Goal: Transaction & Acquisition: Purchase product/service

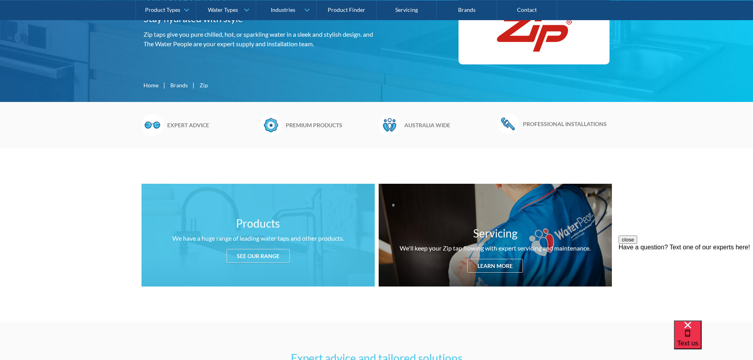
click at [247, 257] on div "See our range" at bounding box center [258, 256] width 63 height 14
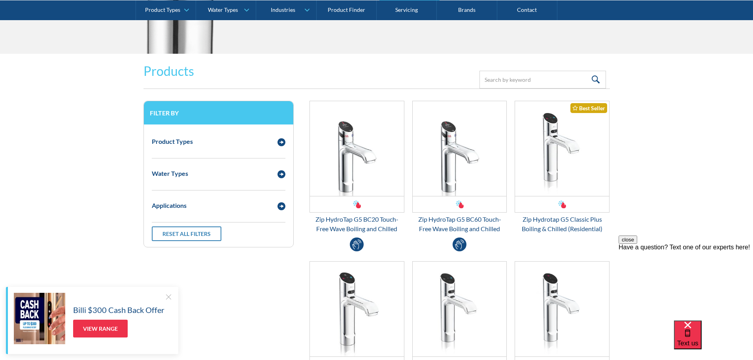
scroll to position [968, 0]
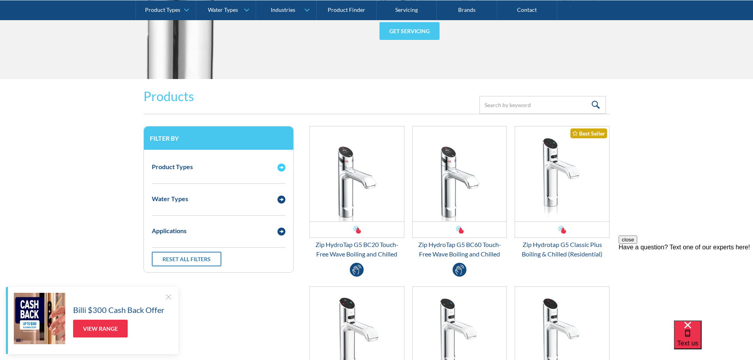
click at [282, 169] on img "Email Form 3" at bounding box center [282, 168] width 8 height 8
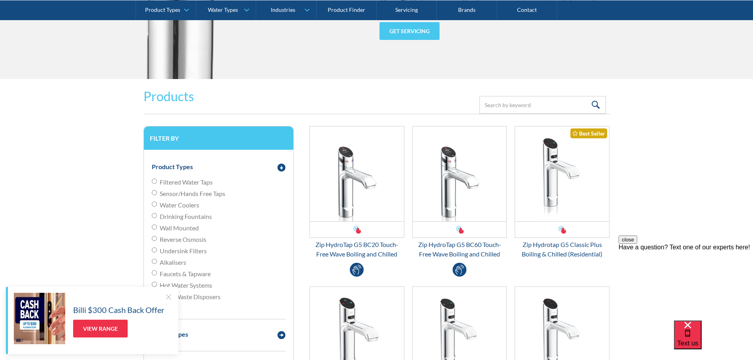
click at [156, 181] on input "Filtered Water Taps" at bounding box center [154, 181] width 5 height 5
radio input "true"
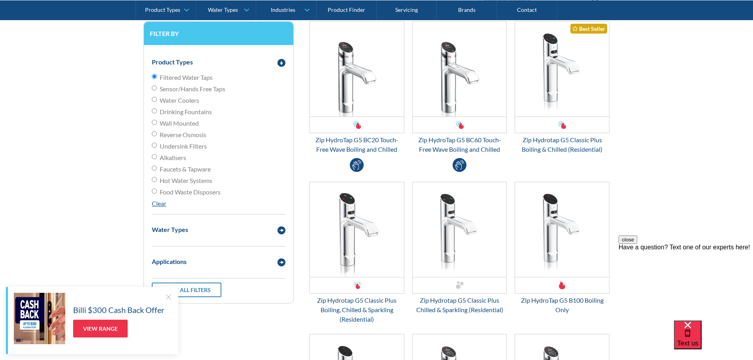
scroll to position [1086, 0]
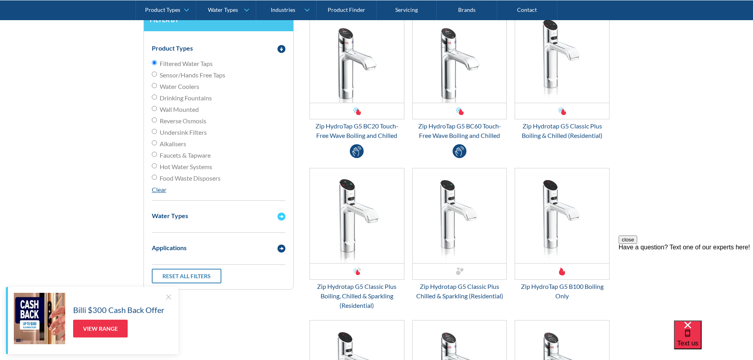
click at [279, 217] on img "Email Form 3" at bounding box center [282, 217] width 8 height 8
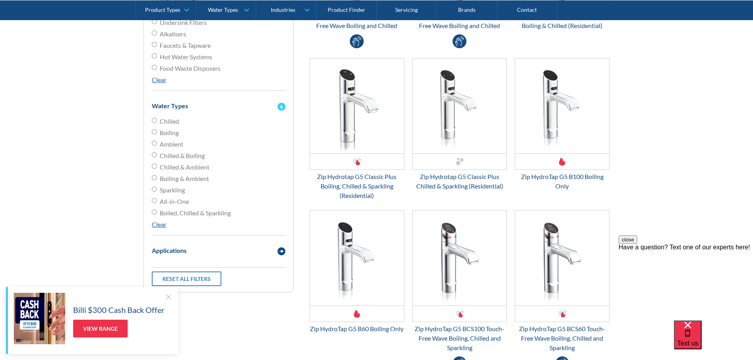
scroll to position [1205, 0]
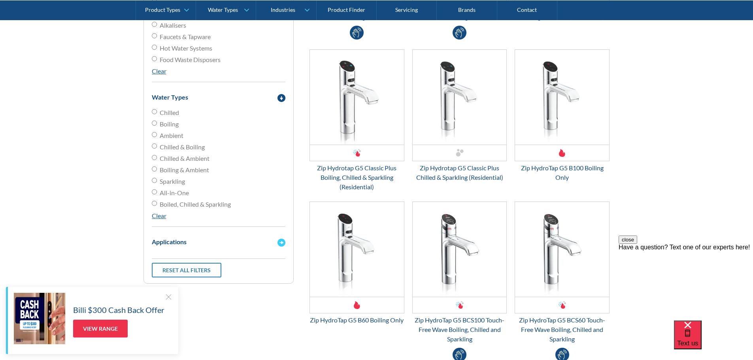
click at [280, 242] on img "Email Form 3" at bounding box center [282, 243] width 8 height 8
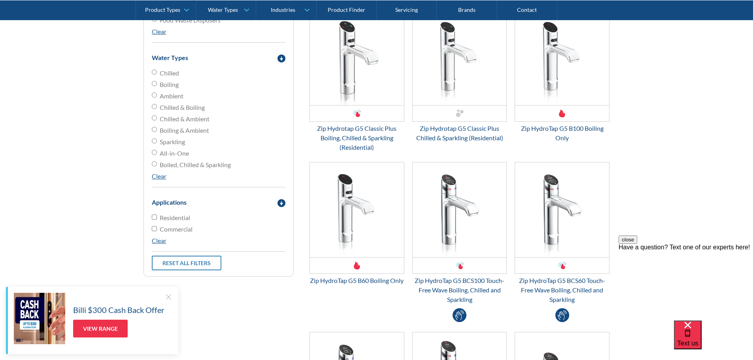
click at [157, 216] on label "Residential" at bounding box center [219, 217] width 134 height 9
click at [157, 216] on input "Residential" at bounding box center [154, 217] width 5 height 5
checkbox input "true"
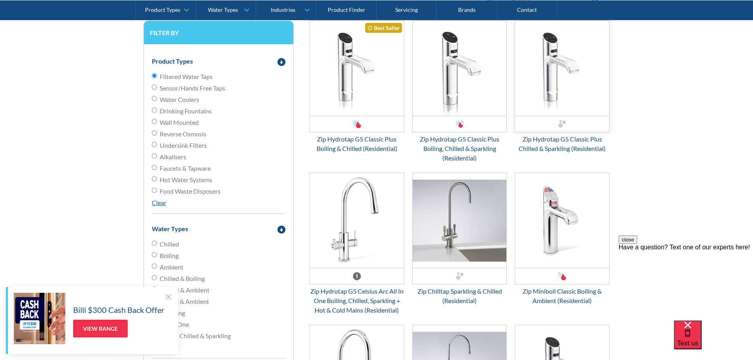
scroll to position [1086, 0]
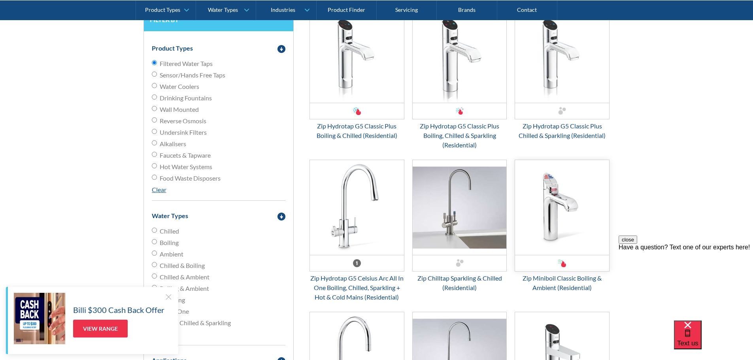
click at [570, 199] on img "Email Form 3" at bounding box center [562, 207] width 94 height 95
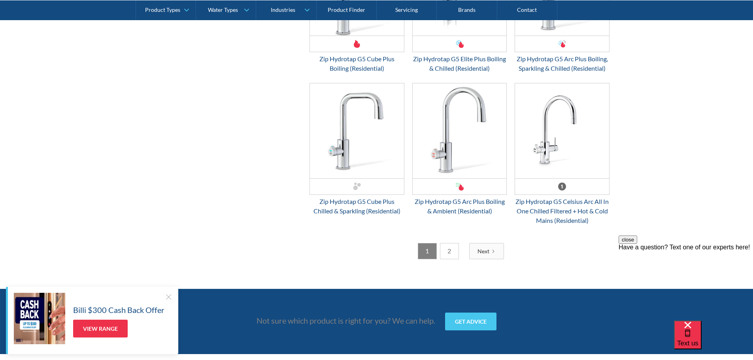
scroll to position [2075, 0]
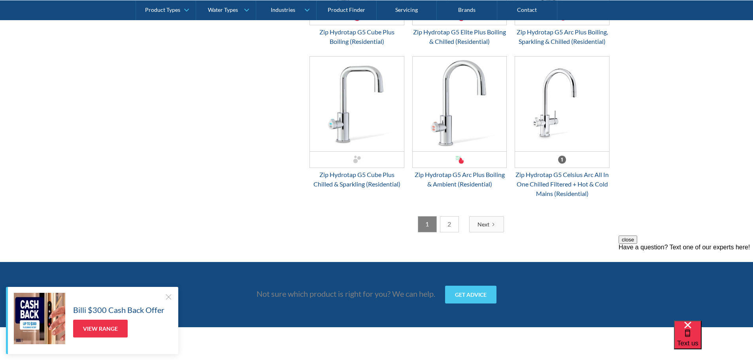
click at [454, 233] on link "2" at bounding box center [449, 224] width 19 height 16
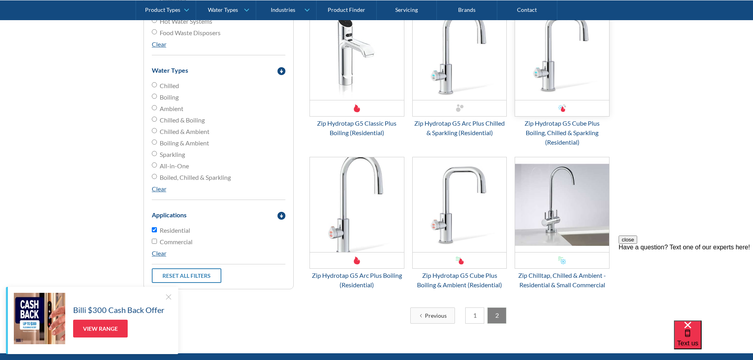
scroll to position [1244, 0]
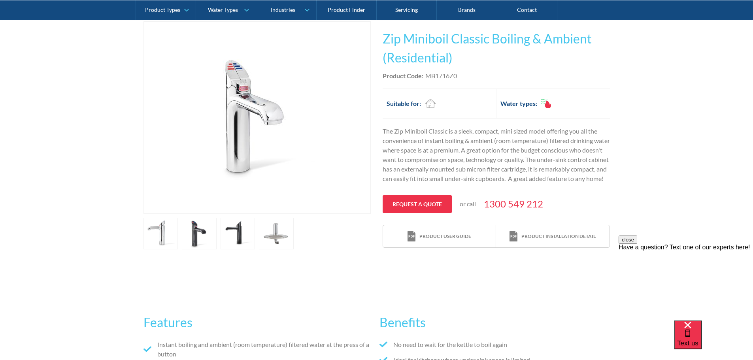
click at [203, 236] on link "open lightbox" at bounding box center [199, 234] width 35 height 32
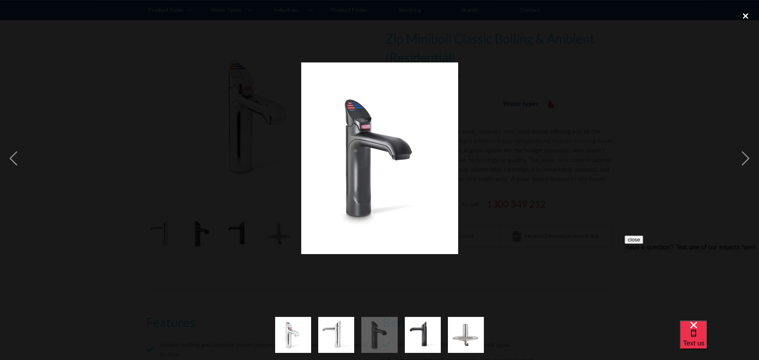
click at [745, 15] on div "close lightbox" at bounding box center [745, 15] width 27 height 17
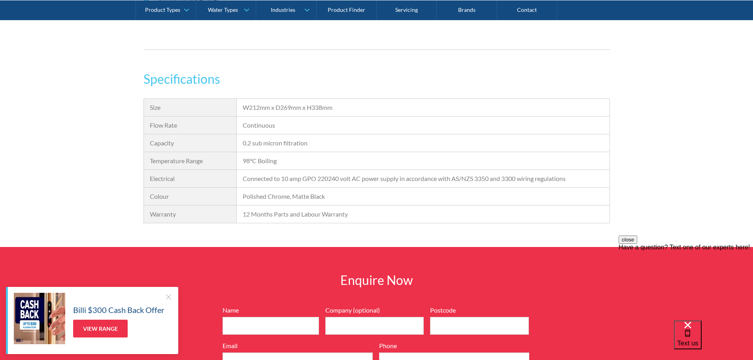
scroll to position [554, 0]
